Goal: Information Seeking & Learning: Learn about a topic

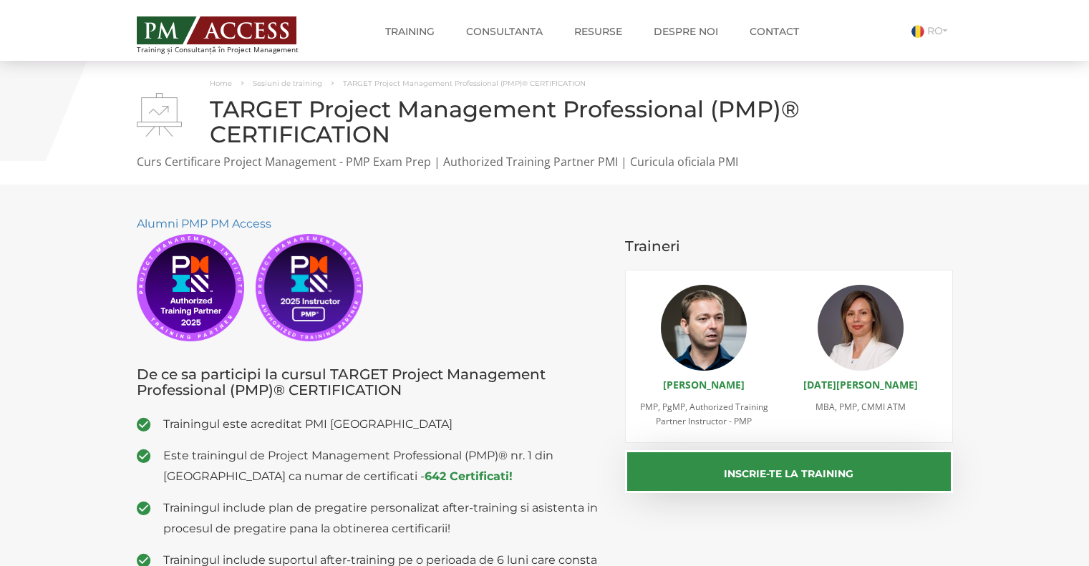
scroll to position [716, 0]
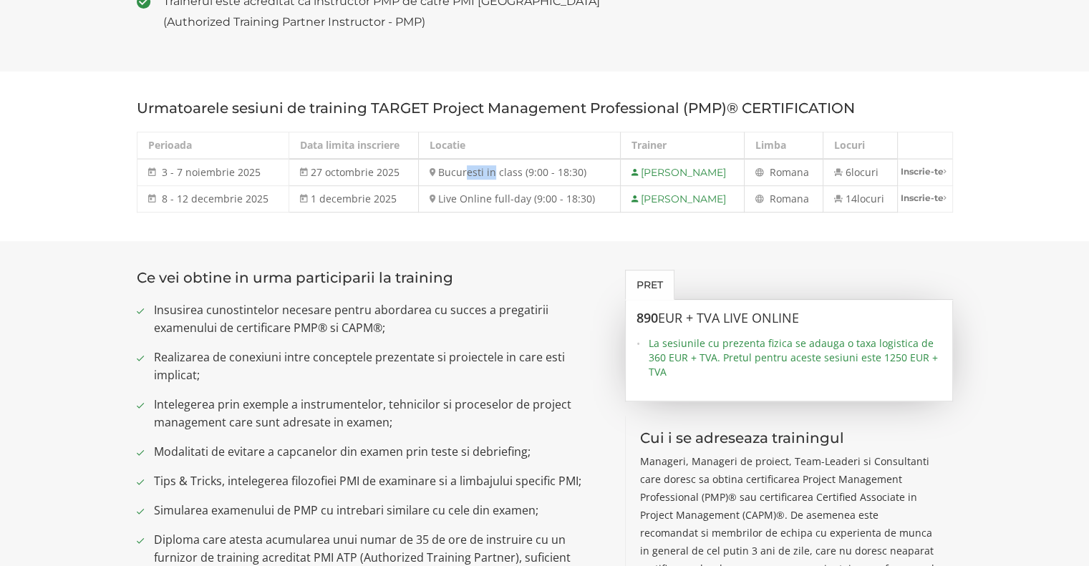
drag, startPoint x: 457, startPoint y: 168, endPoint x: 561, endPoint y: 184, distance: 104.3
click at [541, 188] on tbody "3 - 7 noiembrie 2025 3 - 7 noi 2025 27 octombrie 2025 Bucuresti in class (9:00 …" at bounding box center [544, 186] width 815 height 54
click at [550, 218] on section "Urmatoarele sesiuni de training TARGET Project Management Professional (PMP)® C…" at bounding box center [544, 157] width 1089 height 170
drag, startPoint x: 702, startPoint y: 323, endPoint x: 854, endPoint y: 328, distance: 151.9
click at [842, 326] on div "890 EUR + TVA LIVE ONLINE La sesiunile cu prezenta fizica se adauga o taxa logi…" at bounding box center [788, 345] width 305 height 68
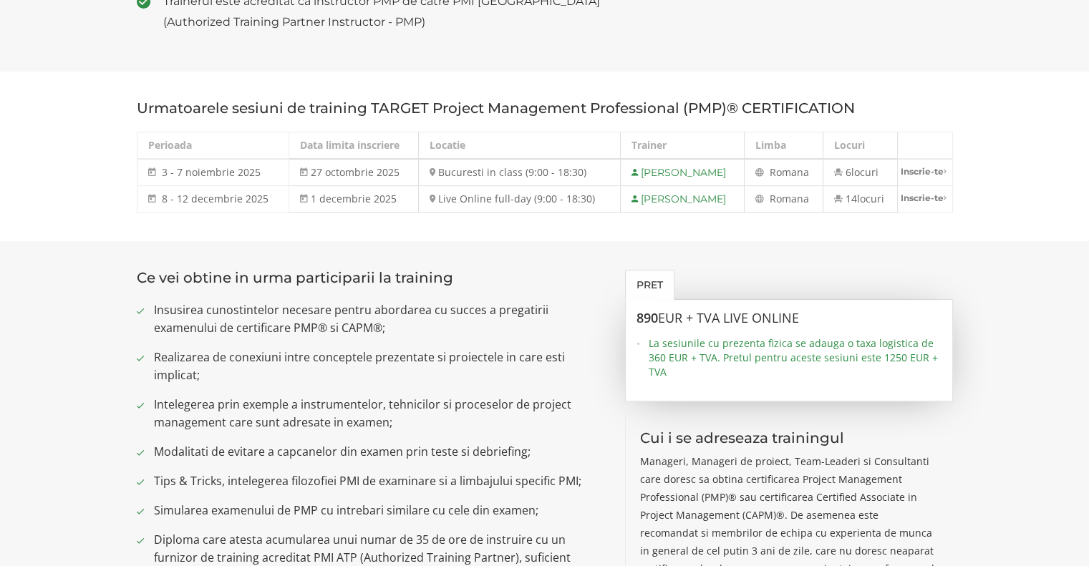
click at [854, 328] on div "890 EUR + TVA LIVE ONLINE La sesiunile cu prezenta fizica se adauga o taxa logi…" at bounding box center [788, 345] width 305 height 68
drag, startPoint x: 675, startPoint y: 344, endPoint x: 849, endPoint y: 343, distance: 174.0
click at [844, 344] on span "La sesiunile cu prezenta fizica se adauga o taxa logistica de 360 EUR + TVA. Pr…" at bounding box center [795, 357] width 293 height 43
click at [853, 343] on span "La sesiunile cu prezenta fizica se adauga o taxa logistica de 360 EUR + TVA. Pr…" at bounding box center [795, 357] width 293 height 43
drag, startPoint x: 853, startPoint y: 341, endPoint x: 925, endPoint y: 350, distance: 72.9
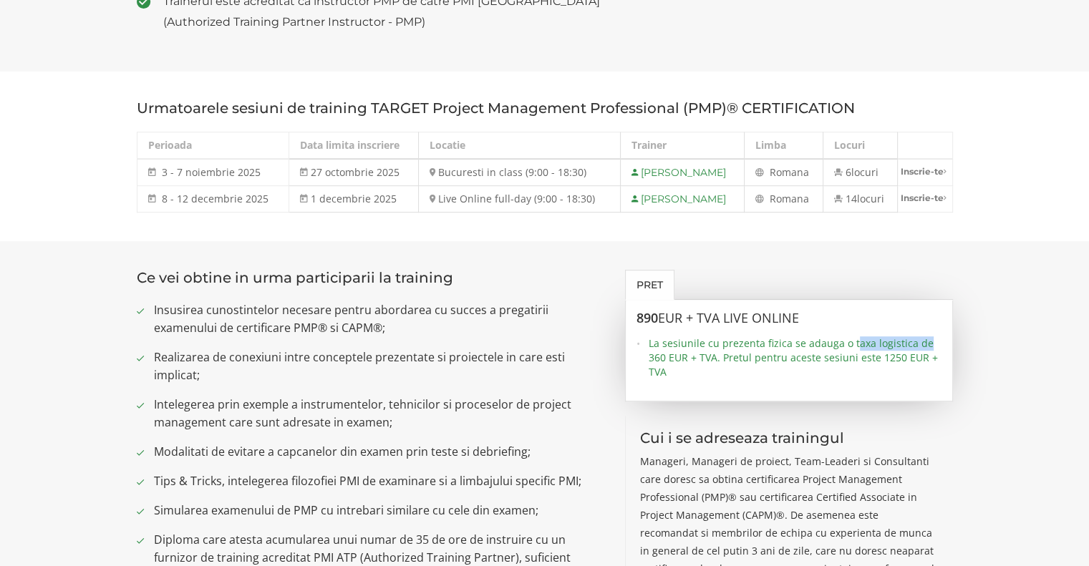
click at [925, 350] on span "La sesiunile cu prezenta fizica se adauga o taxa logistica de 360 EUR + TVA. Pr…" at bounding box center [795, 357] width 293 height 43
drag, startPoint x: 850, startPoint y: 357, endPoint x: 746, endPoint y: 361, distance: 104.6
click at [848, 357] on span "La sesiunile cu prezenta fizica se adauga o taxa logistica de 360 EUR + TVA. Pr…" at bounding box center [795, 357] width 293 height 43
drag, startPoint x: 664, startPoint y: 346, endPoint x: 826, endPoint y: 366, distance: 163.7
click at [825, 366] on span "La sesiunile cu prezenta fizica se adauga o taxa logistica de 360 EUR + TVA. Pr…" at bounding box center [795, 357] width 293 height 43
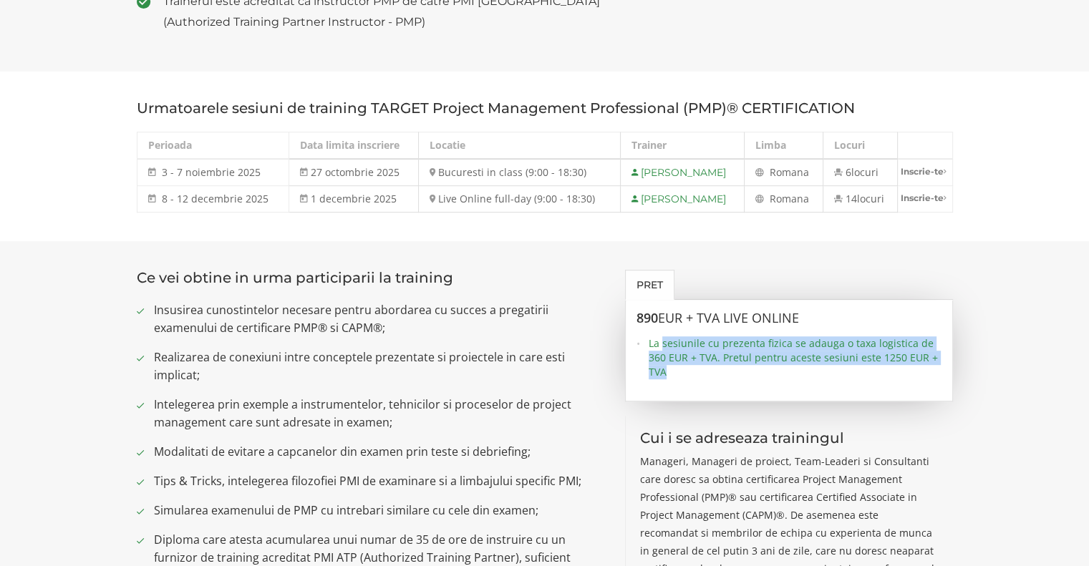
click at [826, 366] on span "La sesiunile cu prezenta fizica se adauga o taxa logistica de 360 EUR + TVA. Pr…" at bounding box center [795, 357] width 293 height 43
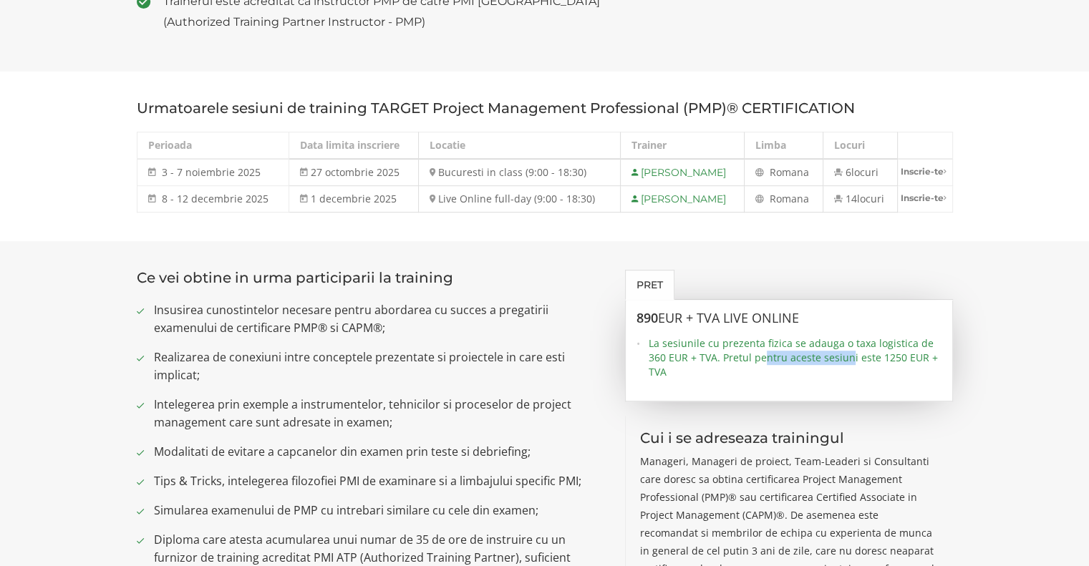
drag, startPoint x: 764, startPoint y: 356, endPoint x: 876, endPoint y: 357, distance: 111.7
click at [873, 357] on span "La sesiunile cu prezenta fizica se adauga o taxa logistica de 360 EUR + TVA. Pr…" at bounding box center [795, 357] width 293 height 43
click at [863, 362] on span "La sesiunile cu prezenta fizica se adauga o taxa logistica de 360 EUR + TVA. Pr…" at bounding box center [795, 357] width 293 height 43
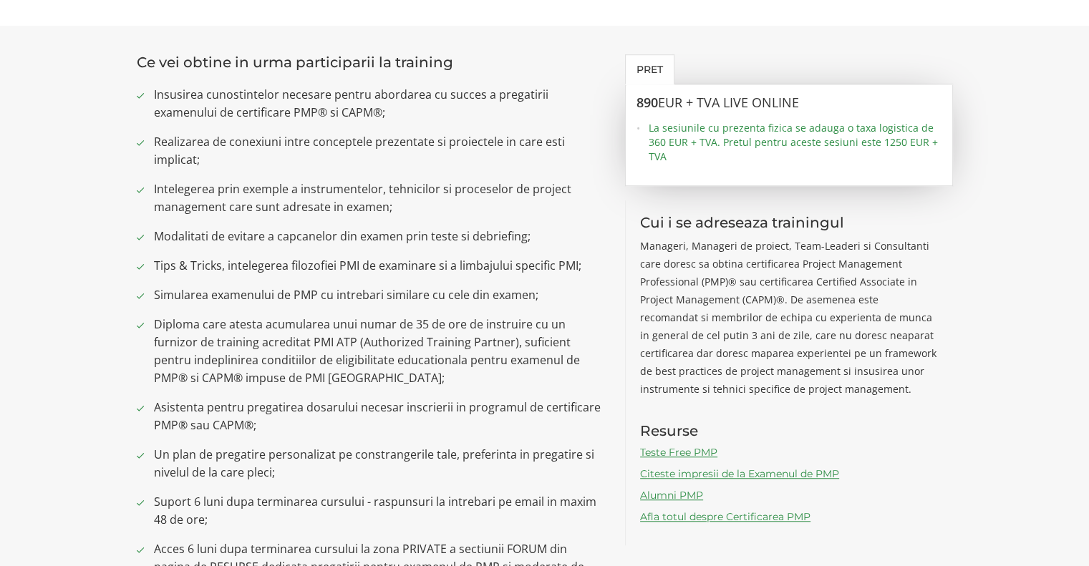
scroll to position [1002, 0]
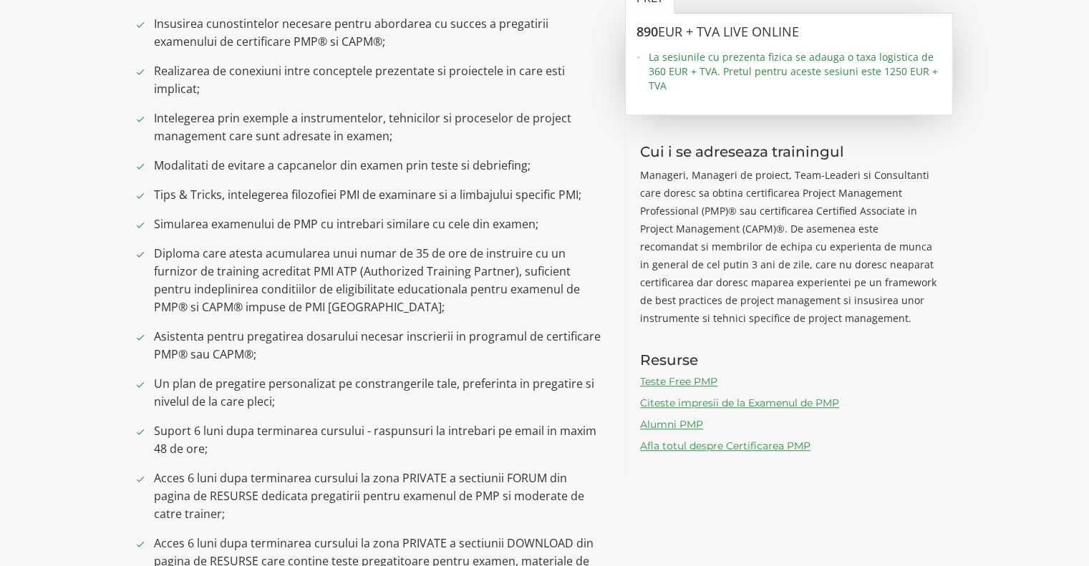
drag, startPoint x: 883, startPoint y: 334, endPoint x: 908, endPoint y: 362, distance: 37.5
click at [908, 362] on div "Cui i se adreseaza trainingul Manageri, Manageri de proiect, Team-Leaderi si Co…" at bounding box center [789, 302] width 328 height 345
click at [913, 365] on h3 "Resurse" at bounding box center [789, 360] width 299 height 16
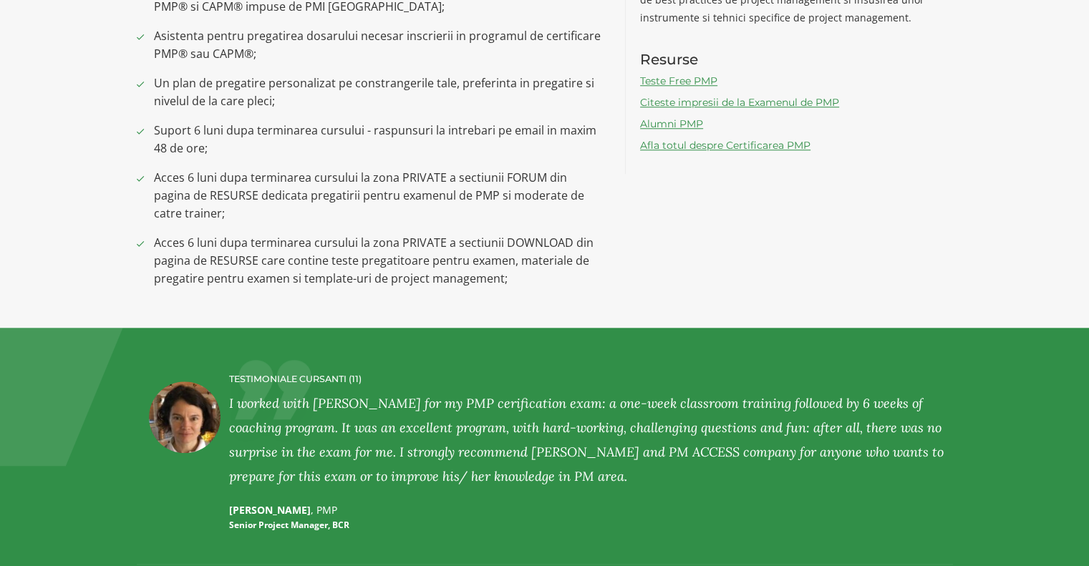
scroll to position [1360, 0]
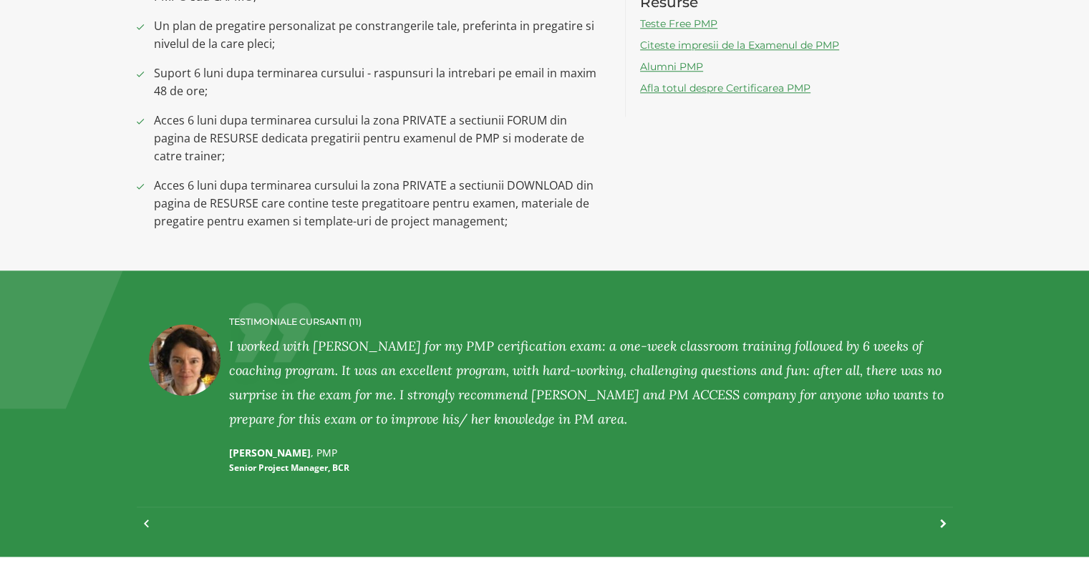
drag, startPoint x: 176, startPoint y: 316, endPoint x: 622, endPoint y: 497, distance: 481.1
click at [624, 506] on div "TESTIMONIALE CURSANTI (11) [PERSON_NAME] [PERSON_NAME] , PMP Service Delivery M…" at bounding box center [545, 413] width 816 height 229
click at [537, 444] on div "TESTIMONIALE CURSANTI (11) I worked with [PERSON_NAME] for my PMP cerification …" at bounding box center [589, 396] width 720 height 186
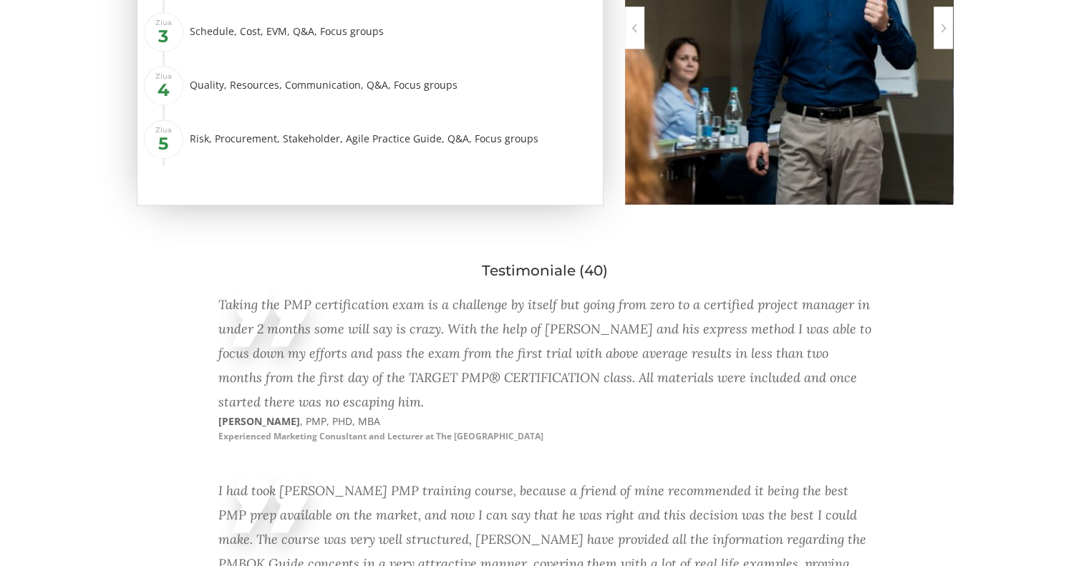
scroll to position [2291, 0]
